Goal: Task Accomplishment & Management: Manage account settings

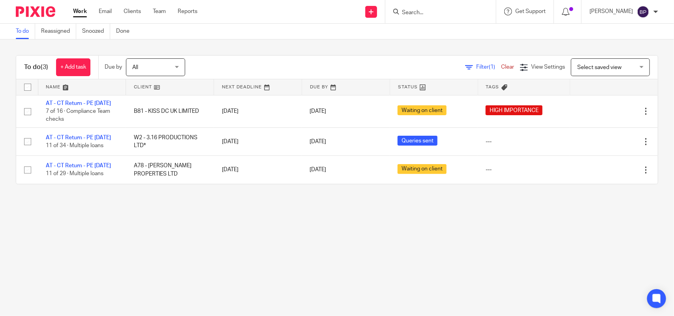
click at [372, 243] on main "To do Reassigned Snoozed Done To do (3) + Add task Due by All All Today Tomorro…" at bounding box center [337, 158] width 674 height 316
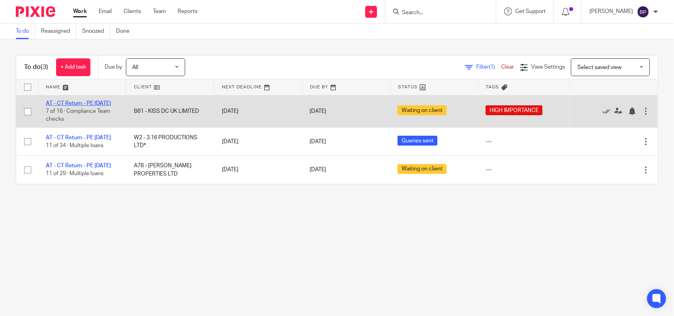
click at [97, 103] on link "AT - CT Return - PE [DATE]" at bounding box center [78, 104] width 65 height 6
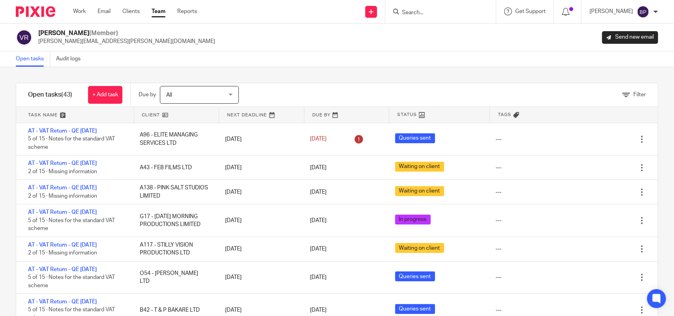
click at [297, 75] on div "Filter tasks Only show tasks matching all of these conditions 1 Client name Is …" at bounding box center [337, 191] width 674 height 249
click at [319, 65] on div "Open tasks Audit logs" at bounding box center [337, 59] width 674 height 16
click at [405, 70] on div "Filter tasks Only show tasks matching all of these conditions 1 Client name Is …" at bounding box center [337, 191] width 674 height 249
click at [491, 66] on div "Open tasks Audit logs" at bounding box center [337, 59] width 674 height 16
click at [36, 64] on link "Open tasks" at bounding box center [33, 58] width 34 height 15
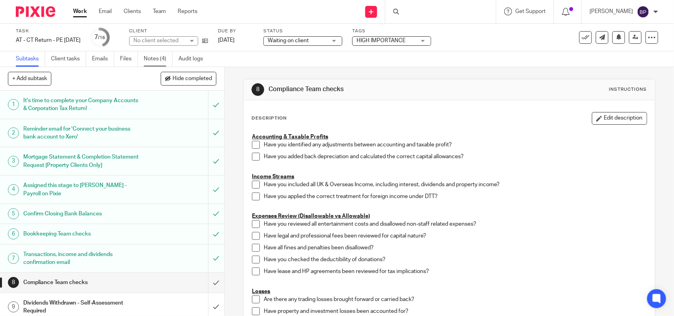
click at [164, 59] on link "Notes (4)" at bounding box center [158, 58] width 29 height 15
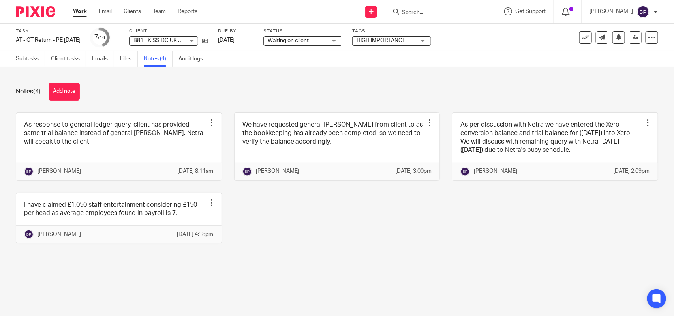
drag, startPoint x: 70, startPoint y: 91, endPoint x: 248, endPoint y: 100, distance: 178.3
click at [70, 91] on button "Add note" at bounding box center [64, 92] width 31 height 18
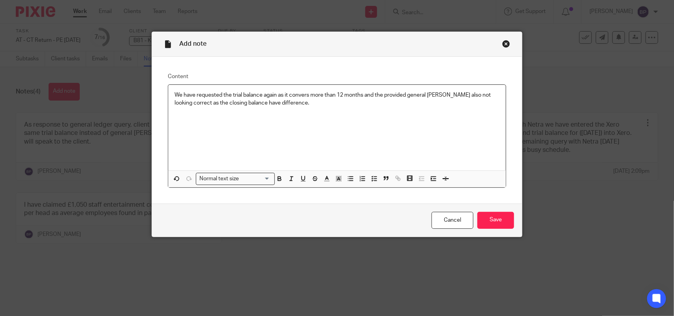
click at [170, 92] on div "We have requested the trial balance again as it convers more than 12 months and…" at bounding box center [337, 128] width 338 height 86
click at [347, 179] on icon "button" at bounding box center [350, 178] width 7 height 7
click at [491, 220] on input "Save" at bounding box center [496, 220] width 37 height 17
